Goal: Communication & Community: Participate in discussion

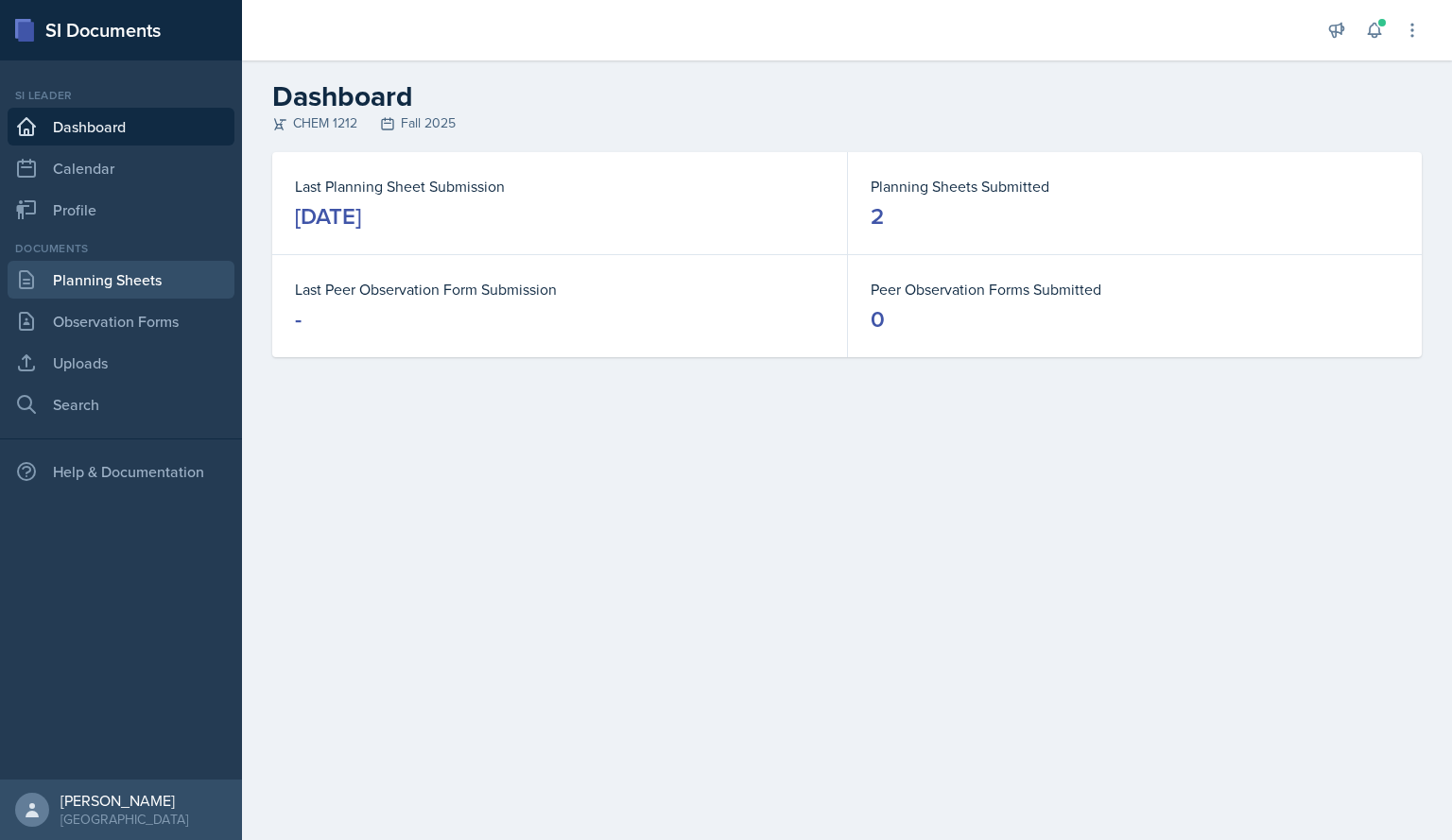
click at [122, 276] on link "Planning Sheets" at bounding box center [121, 280] width 227 height 38
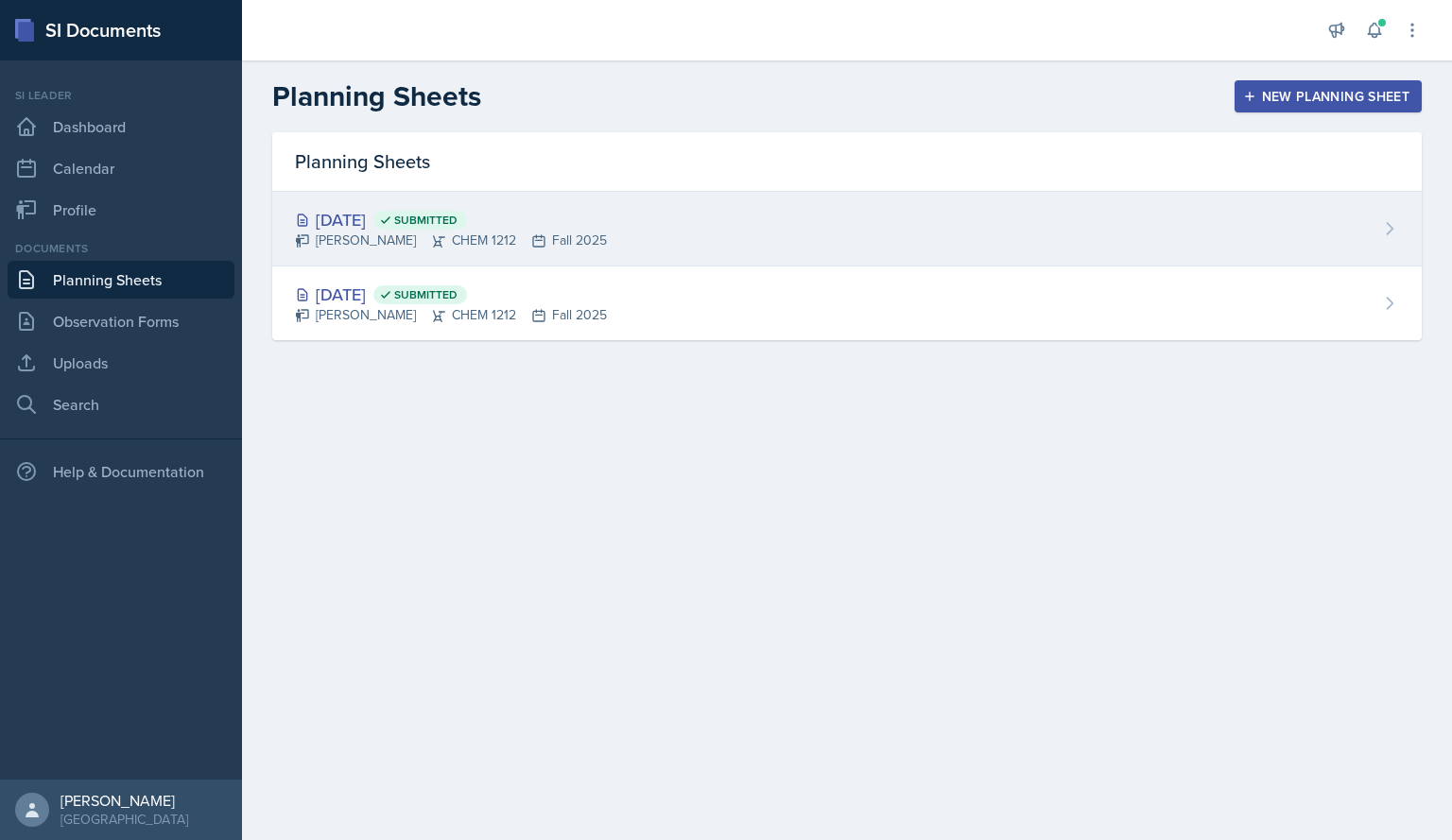
click at [399, 218] on div "[DATE] Submitted" at bounding box center [450, 220] width 312 height 26
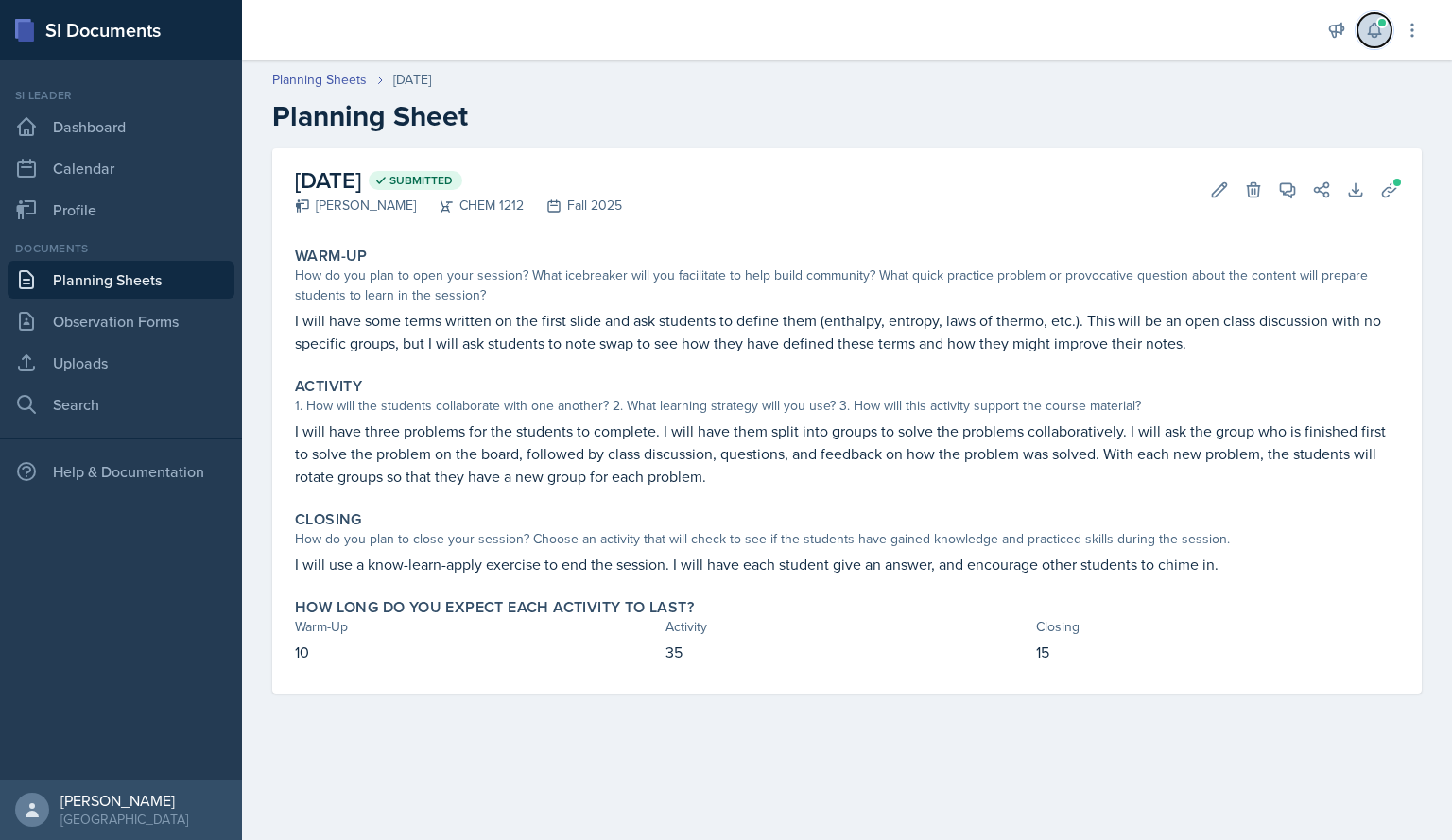
click at [1380, 36] on icon at bounding box center [1374, 30] width 19 height 19
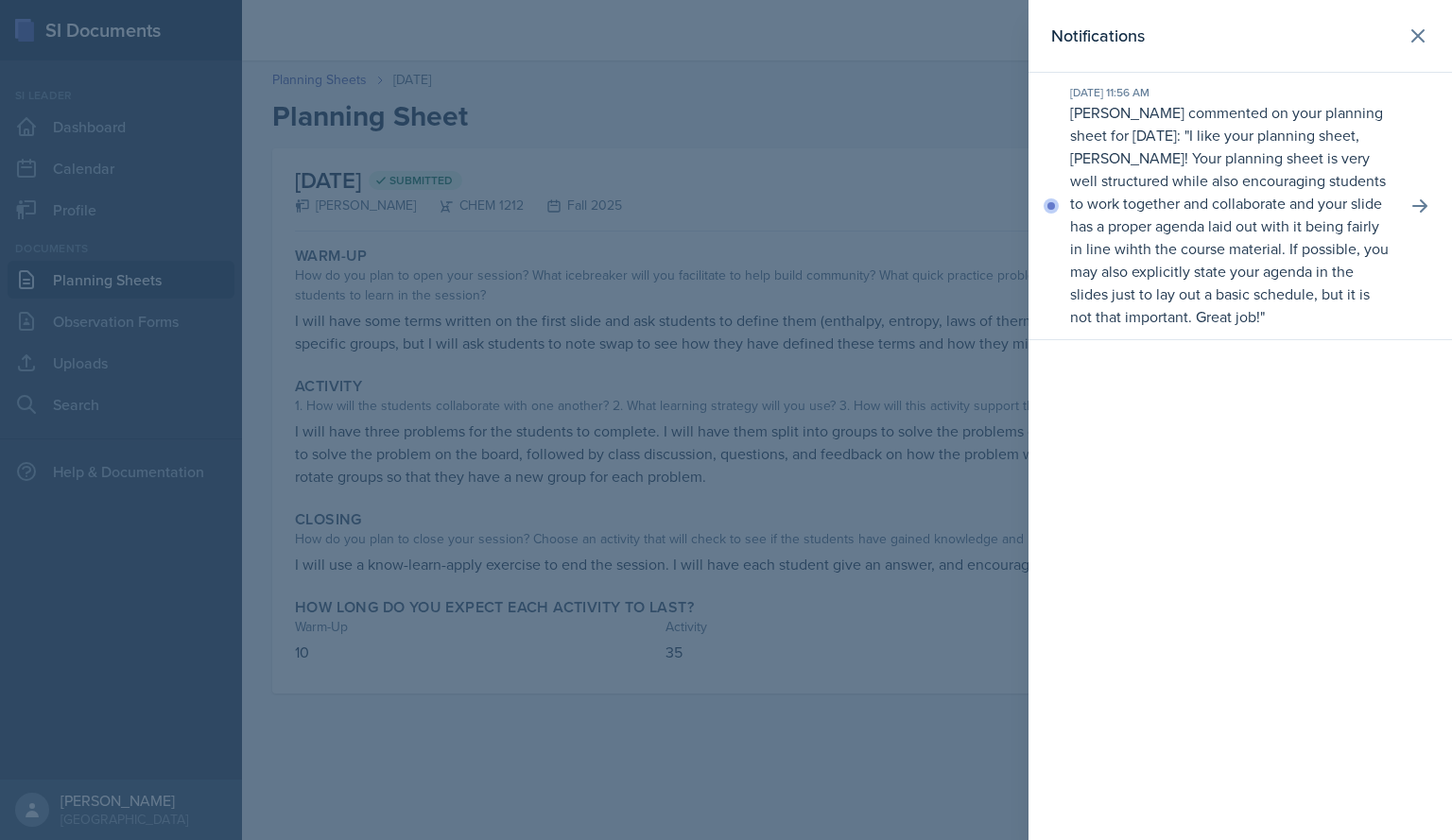
click at [1259, 232] on p "I like your planning sheet, [PERSON_NAME]! Your planning sheet is very well str…" at bounding box center [1229, 226] width 319 height 202
click at [1421, 38] on icon at bounding box center [1417, 36] width 23 height 23
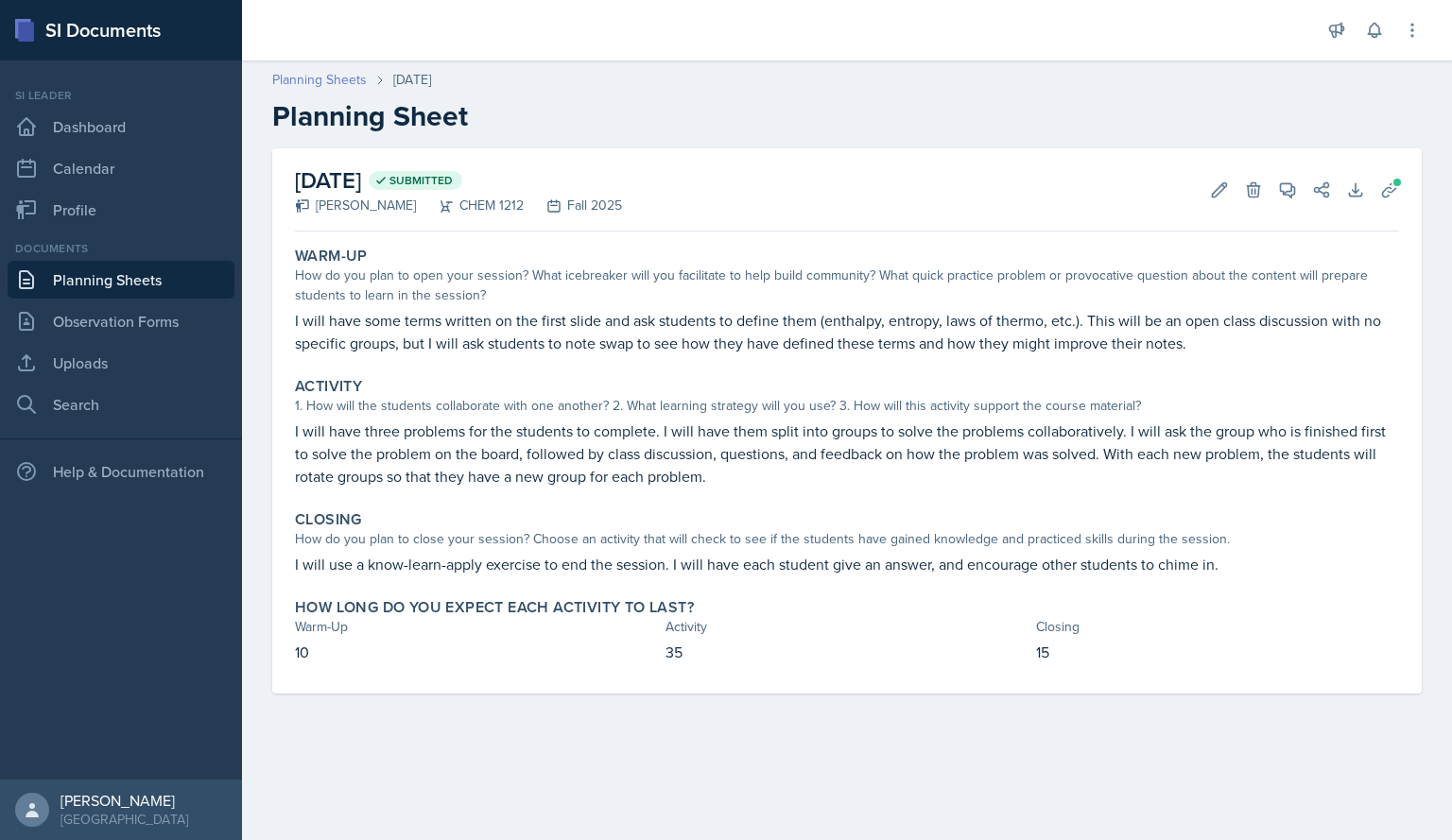
click at [317, 75] on link "Planning Sheets" at bounding box center [320, 80] width 95 height 20
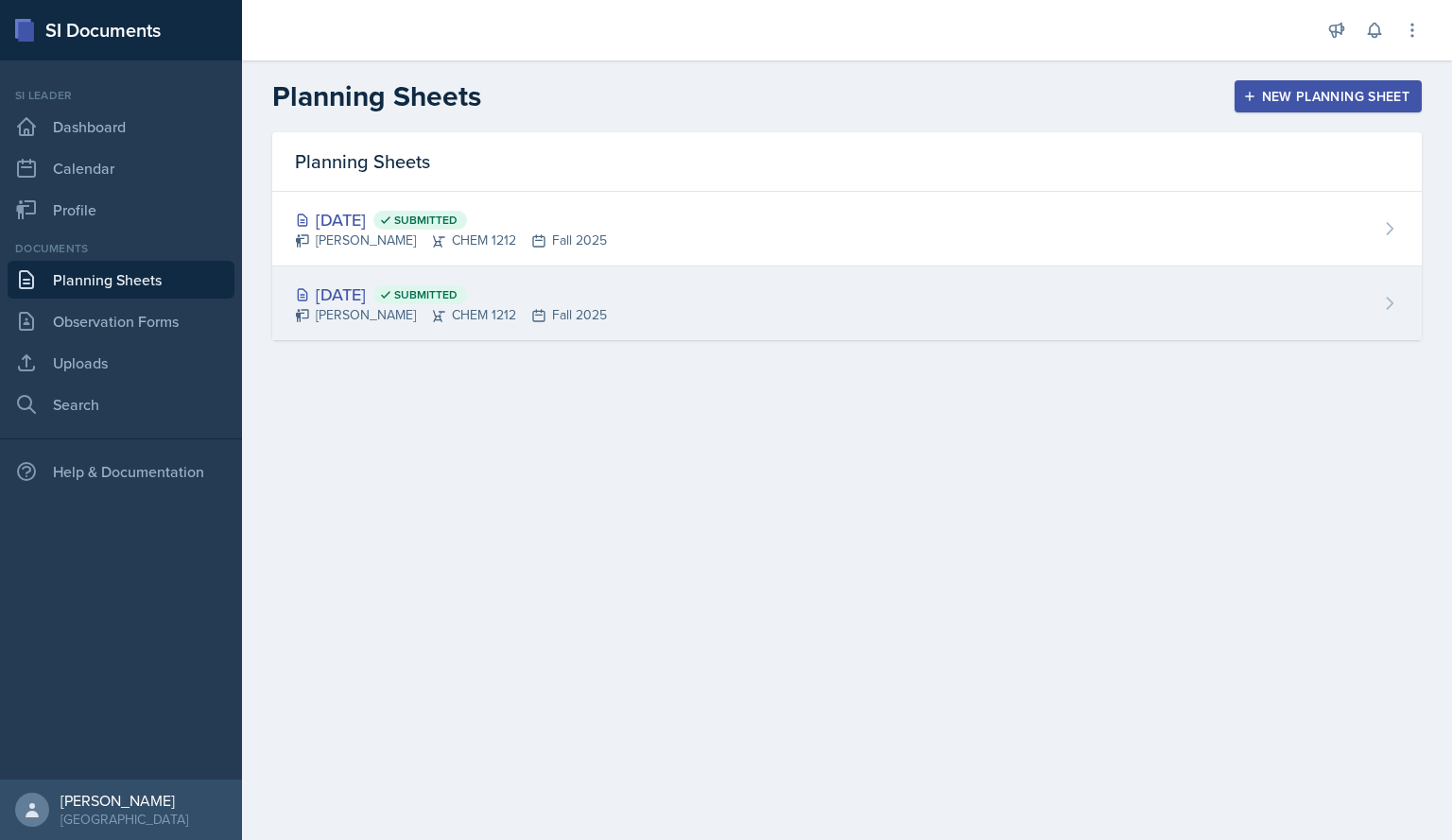
click at [675, 299] on div "[DATE] Submitted [PERSON_NAME] CHEM 1212 Fall 2025" at bounding box center [846, 303] width 1149 height 73
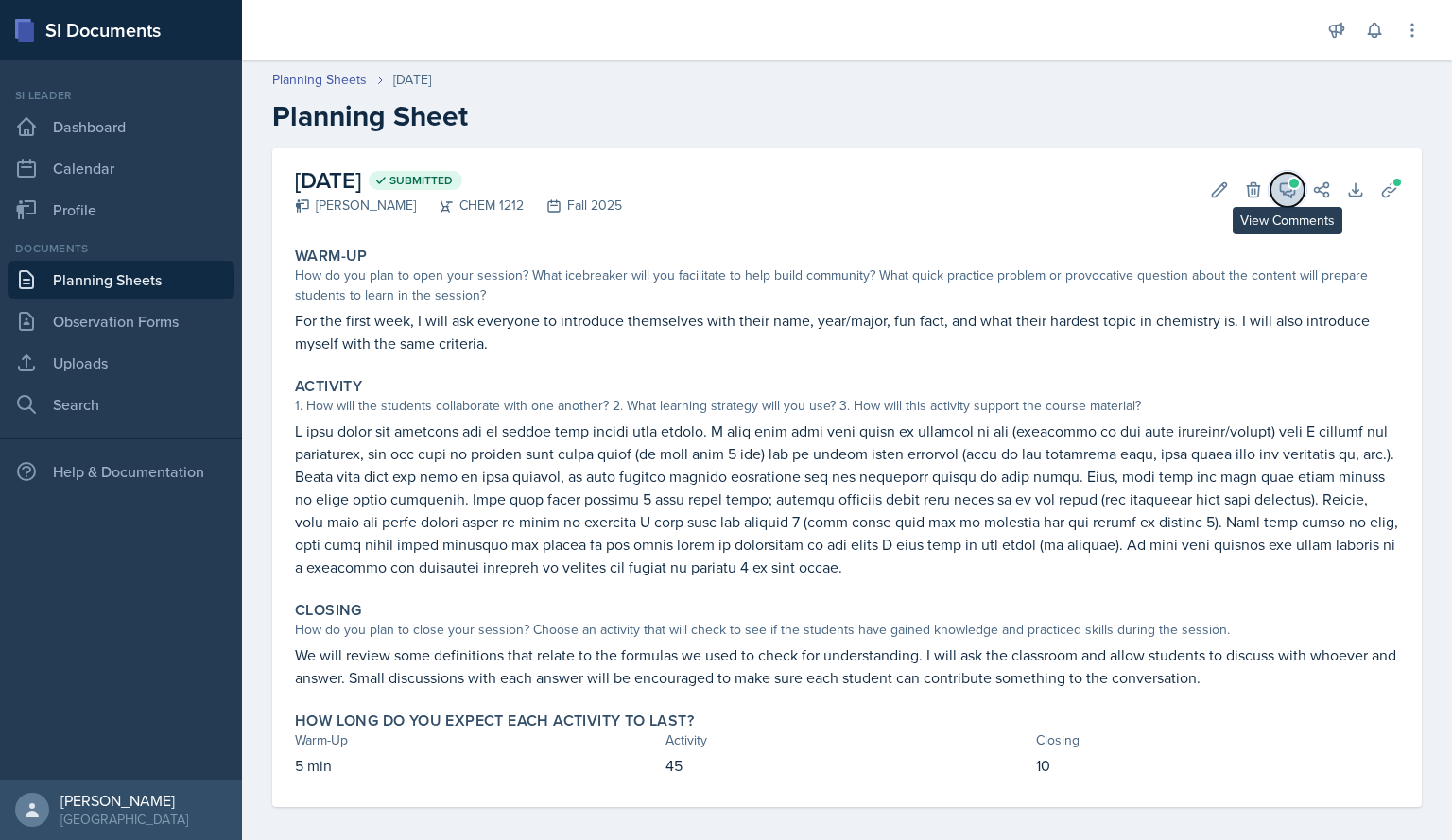
click at [1278, 196] on icon at bounding box center [1287, 189] width 19 height 19
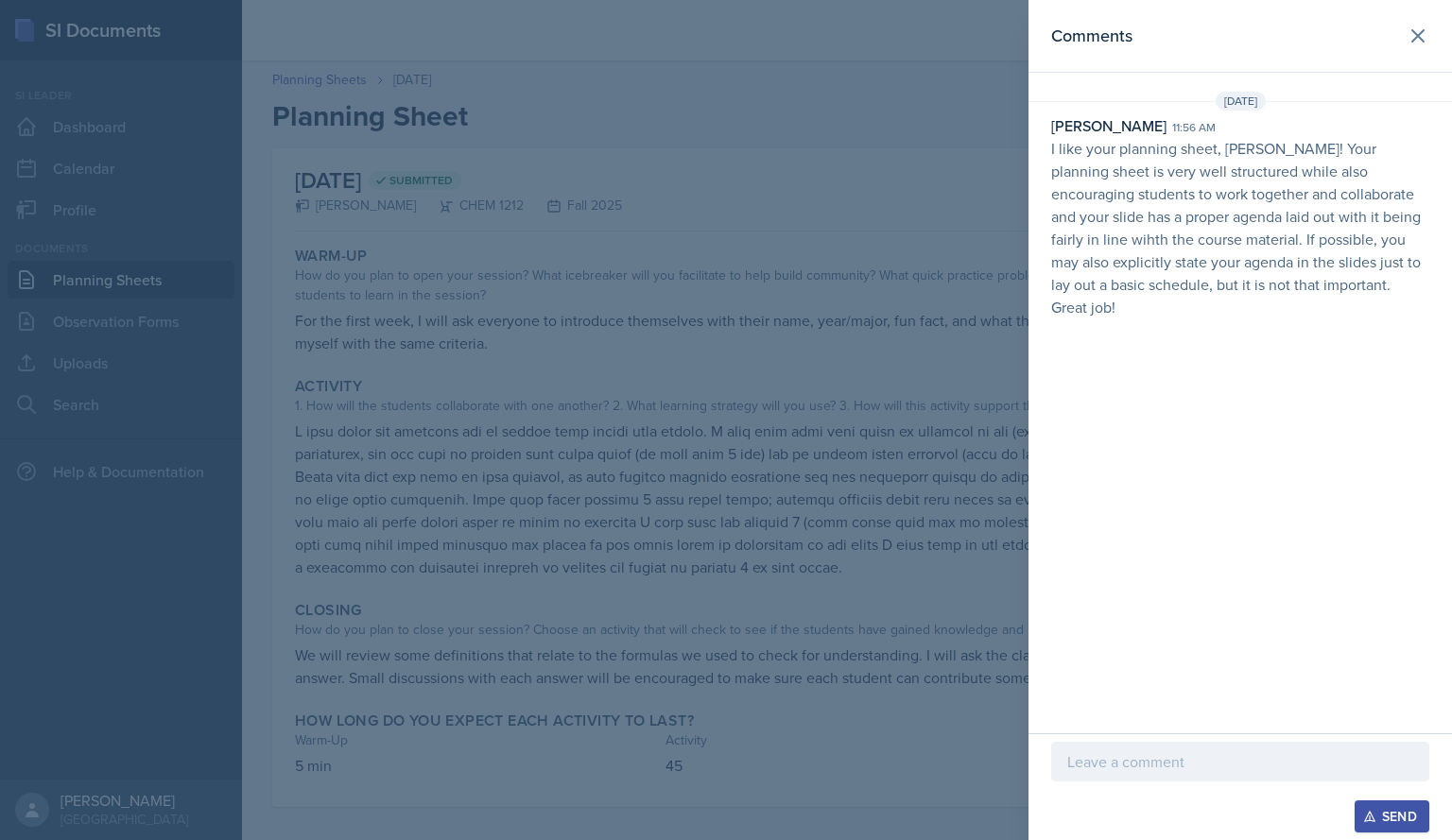
click at [1210, 749] on div at bounding box center [1240, 762] width 378 height 40
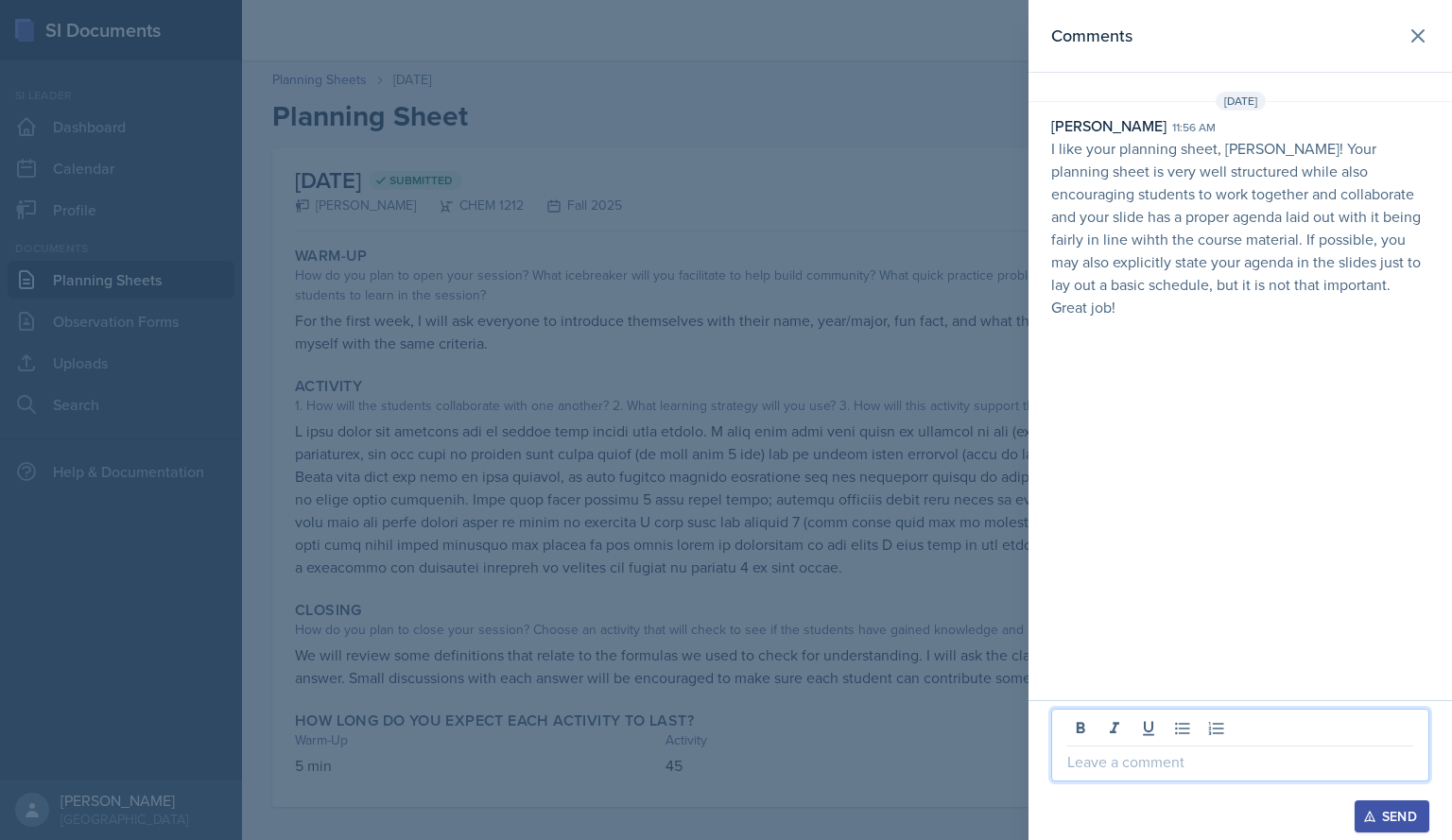
click at [1212, 265] on p "I like your planning sheet, [PERSON_NAME]! Your planning sheet is very well str…" at bounding box center [1240, 227] width 378 height 181
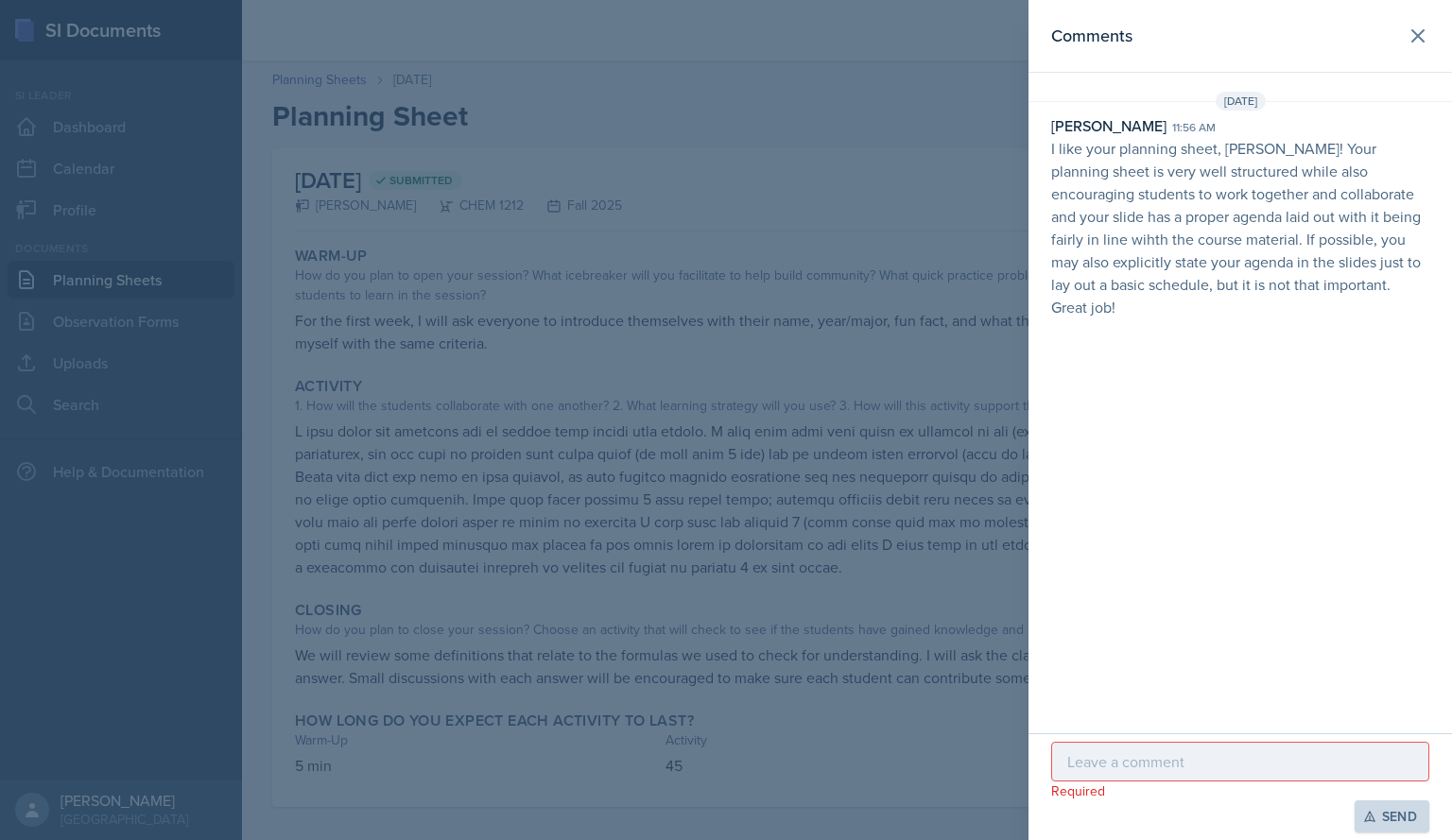
click at [1241, 185] on p "I like your planning sheet, [PERSON_NAME]! Your planning sheet is very well str…" at bounding box center [1240, 227] width 378 height 181
click at [1237, 186] on p "I like your planning sheet, [PERSON_NAME]! Your planning sheet is very well str…" at bounding box center [1240, 227] width 378 height 181
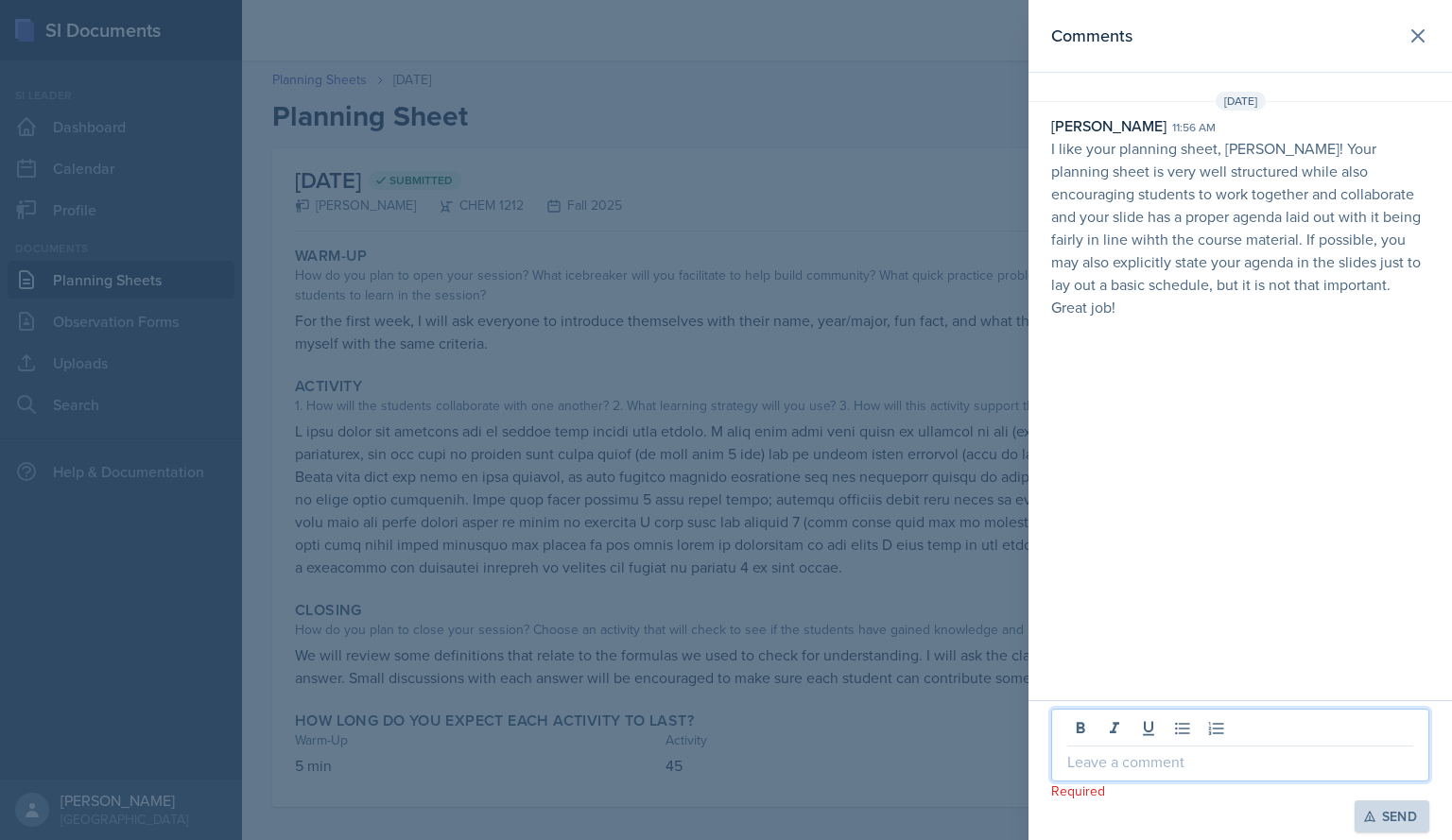
click at [1240, 753] on p at bounding box center [1240, 761] width 346 height 23
click at [1214, 204] on p "I like your planning sheet, [PERSON_NAME]! Your planning sheet is very well str…" at bounding box center [1240, 227] width 378 height 181
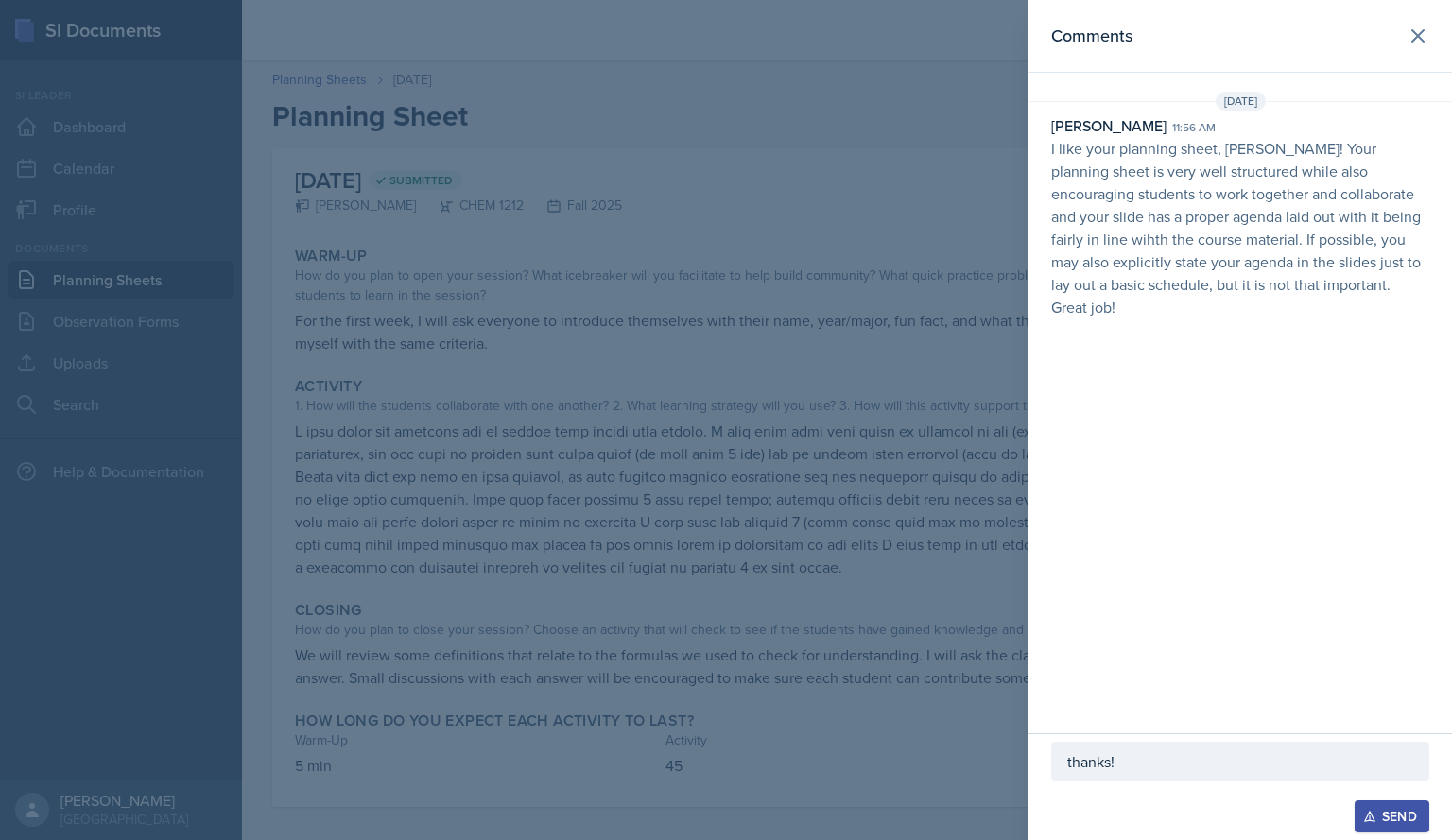
drag, startPoint x: 1214, startPoint y: 204, endPoint x: 1320, endPoint y: 198, distance: 106.2
click at [1320, 198] on p "I like your planning sheet, [PERSON_NAME]! Your planning sheet is very well str…" at bounding box center [1240, 227] width 378 height 181
drag, startPoint x: 1130, startPoint y: 756, endPoint x: 992, endPoint y: 761, distance: 138.1
click at [990, 761] on div "Comments [DATE] [PERSON_NAME] 11:56 am I like your planning sheet, [PERSON_NAME…" at bounding box center [726, 420] width 1452 height 840
click at [1387, 807] on button "Send" at bounding box center [1392, 816] width 74 height 32
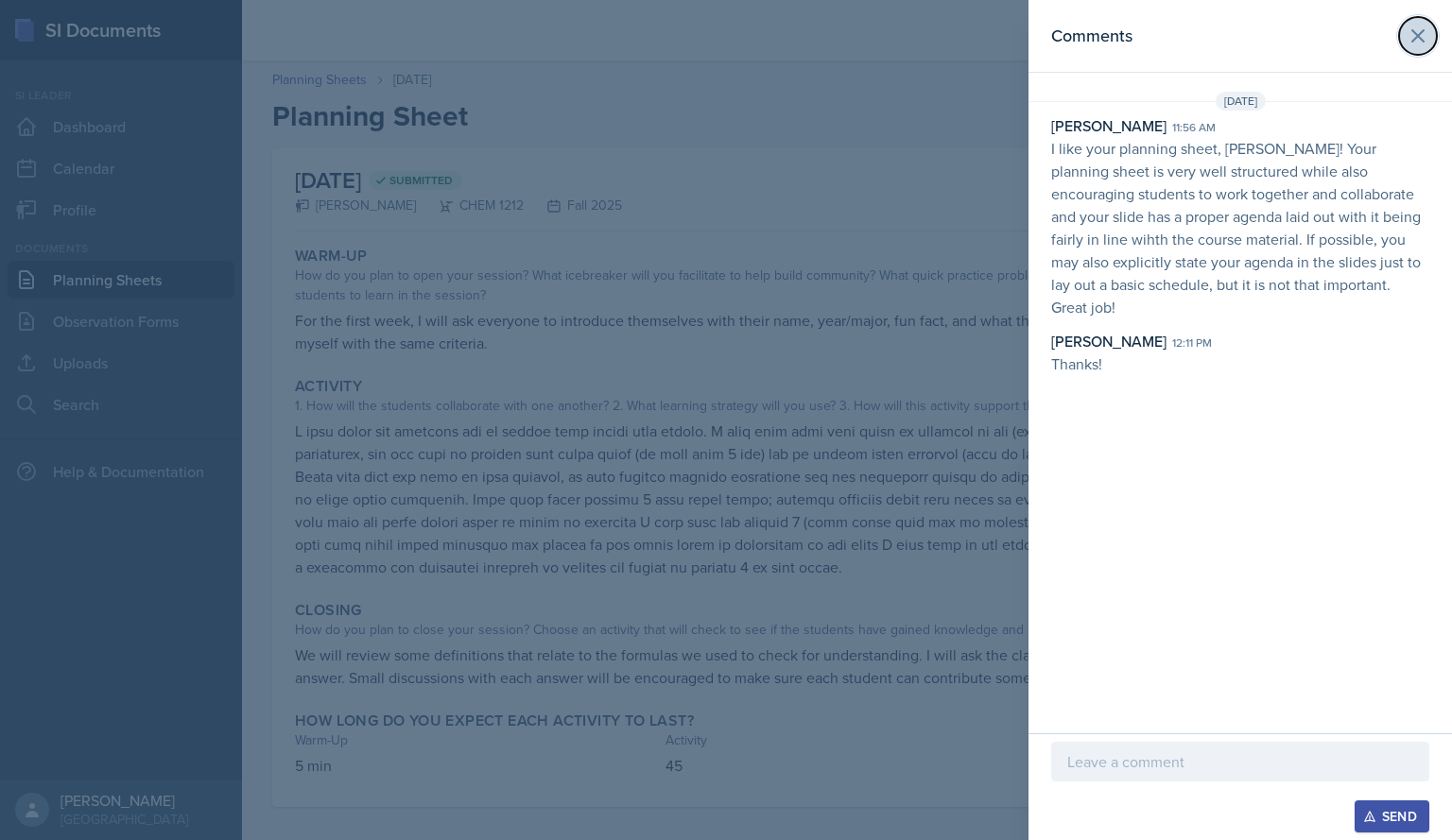
click at [1409, 42] on icon at bounding box center [1417, 36] width 23 height 23
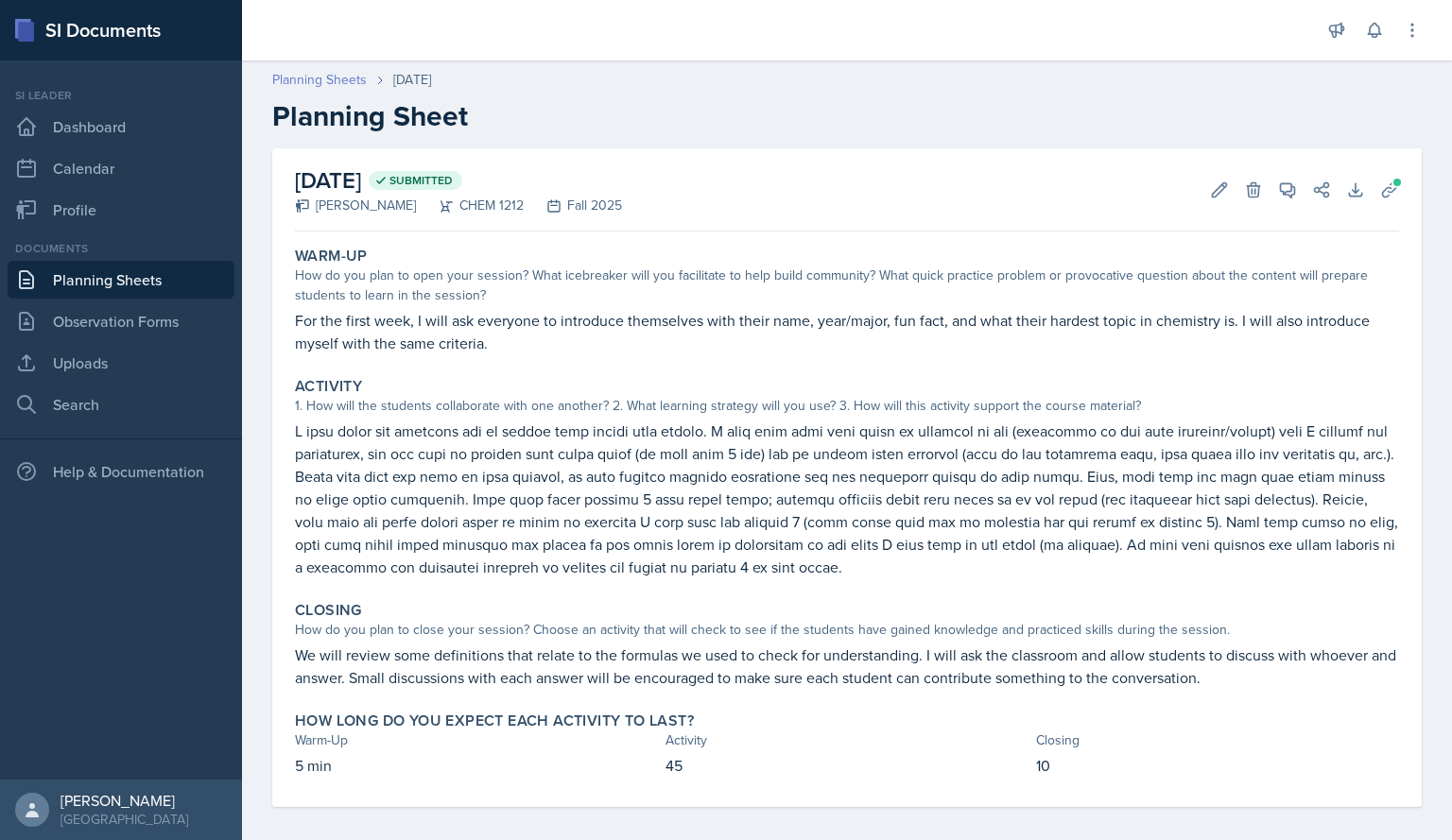
click at [320, 77] on link "Planning Sheets" at bounding box center [320, 80] width 95 height 20
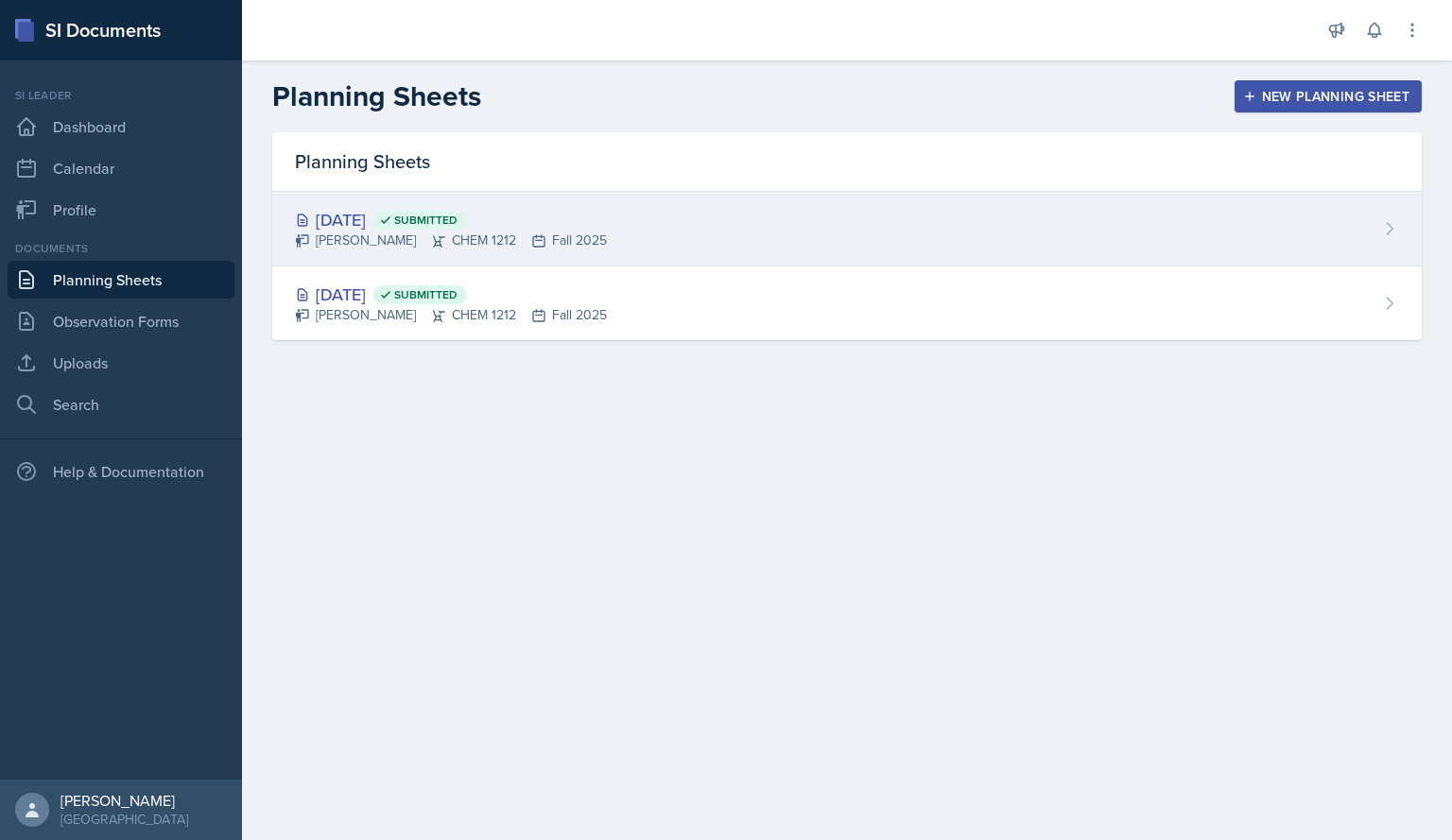
click at [366, 224] on div "[DATE] Submitted" at bounding box center [450, 220] width 312 height 26
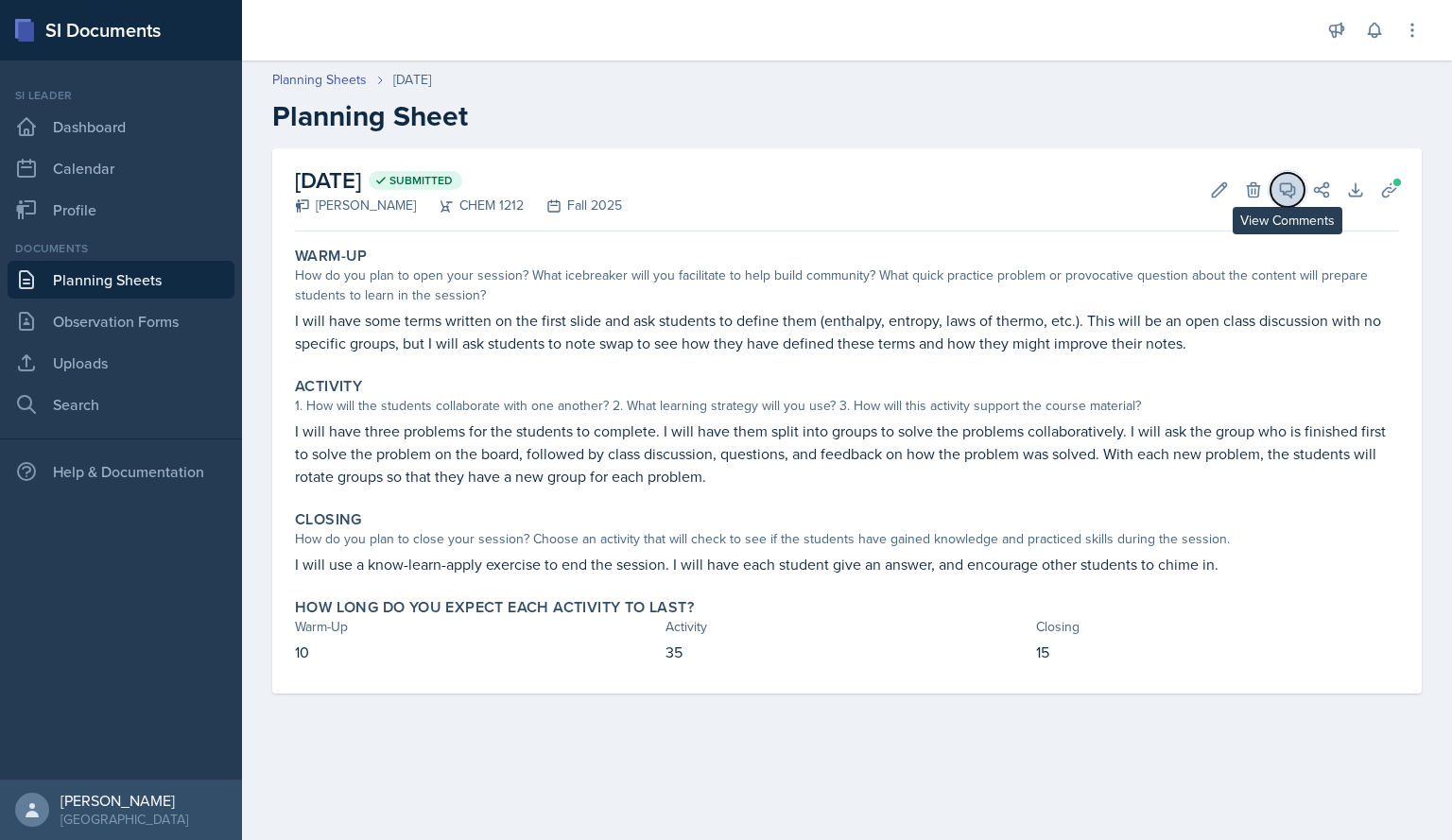
click at [1288, 194] on icon at bounding box center [1288, 190] width 14 height 14
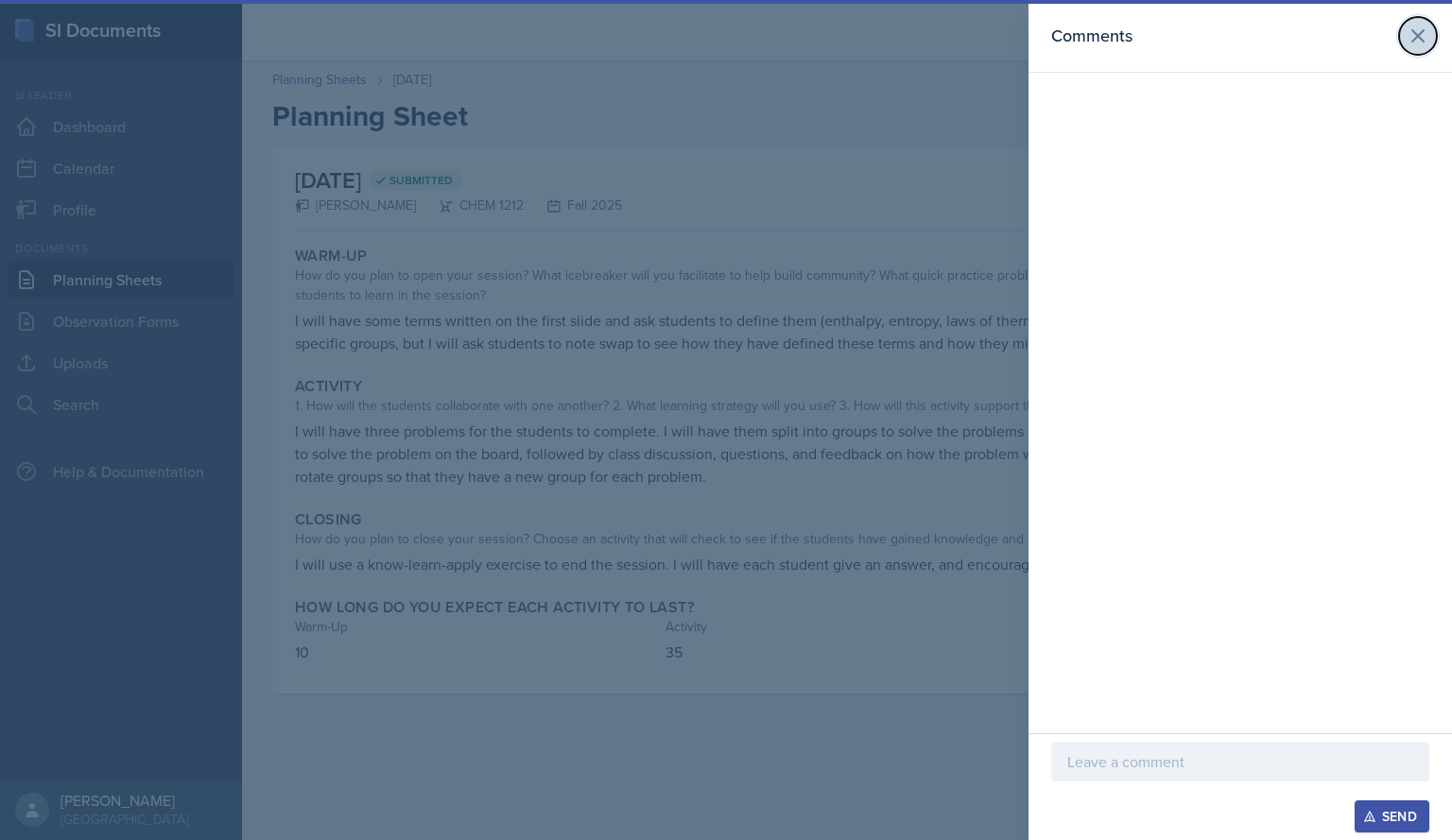
click at [1423, 40] on icon at bounding box center [1417, 36] width 23 height 23
